Goal: Find specific page/section: Find specific page/section

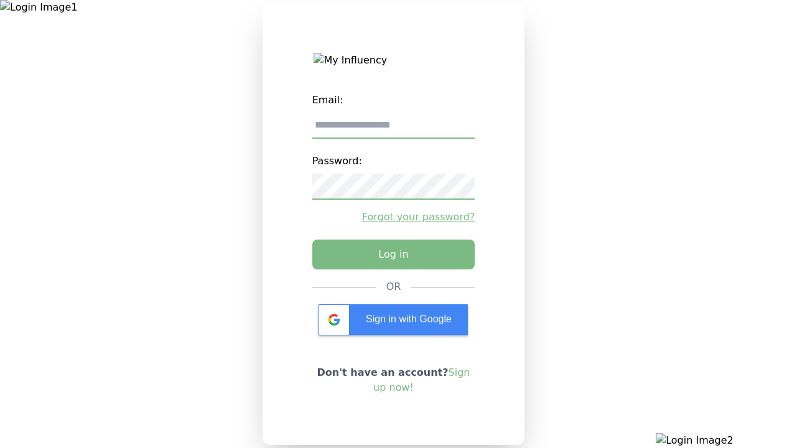
click at [393, 130] on input "email" at bounding box center [393, 126] width 163 height 26
type input "**********"
